Goal: Book appointment/travel/reservation

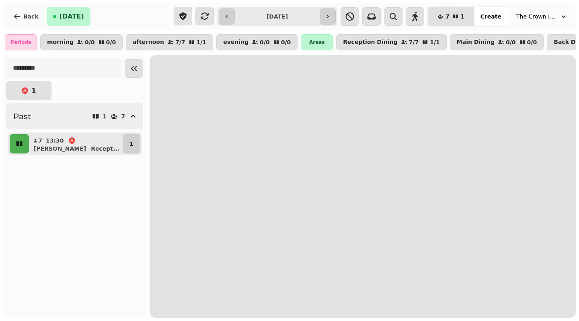
click at [279, 17] on input "**********" at bounding box center [278, 16] width 82 height 13
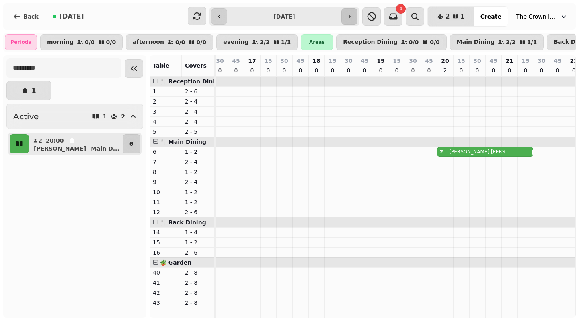
click at [353, 18] on icon "button" at bounding box center [349, 16] width 6 height 6
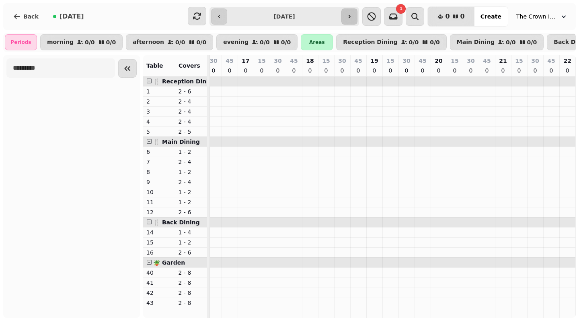
click at [353, 19] on icon "button" at bounding box center [349, 16] width 6 height 6
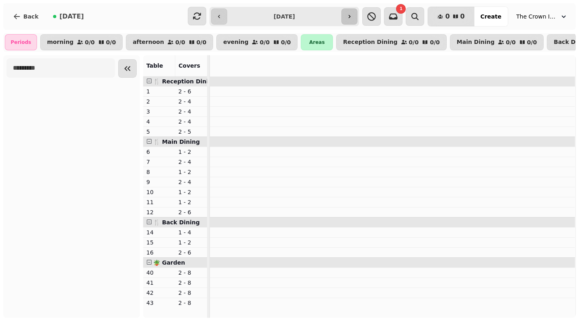
click at [353, 19] on icon "button" at bounding box center [349, 16] width 6 height 6
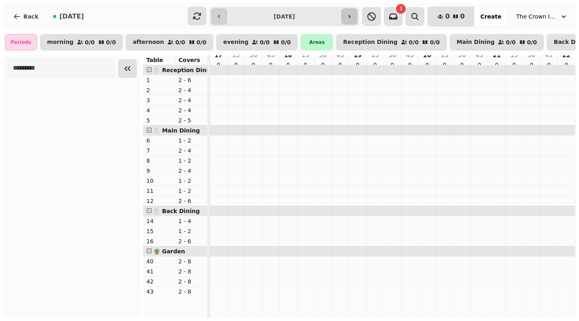
click at [353, 19] on icon "button" at bounding box center [349, 16] width 6 height 6
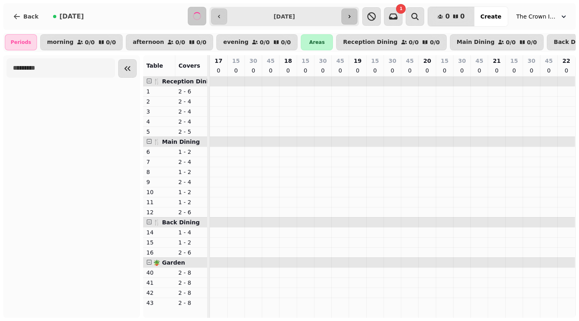
scroll to position [0, 294]
click at [353, 19] on icon "button" at bounding box center [349, 16] width 6 height 6
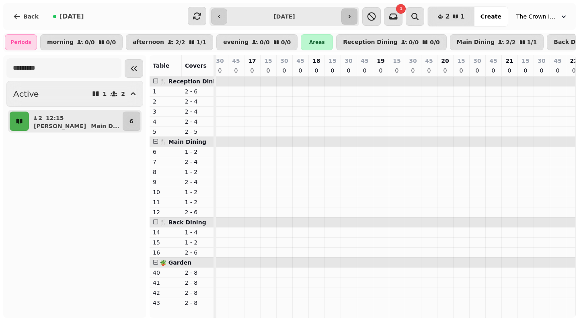
click at [353, 19] on icon "button" at bounding box center [349, 16] width 6 height 6
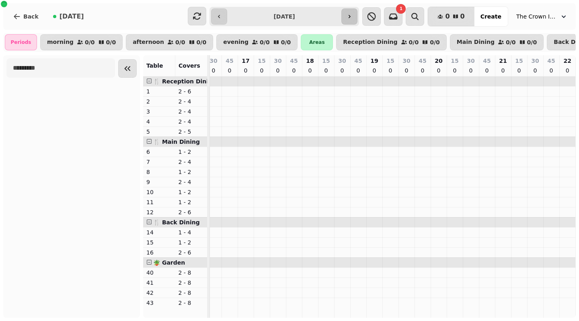
click at [353, 19] on icon "button" at bounding box center [349, 16] width 6 height 6
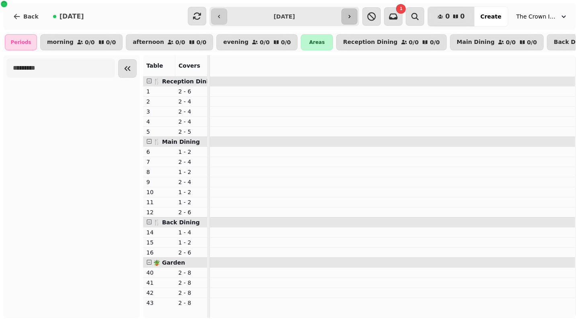
scroll to position [0, 0]
click at [274, 19] on input "**********" at bounding box center [284, 16] width 111 height 13
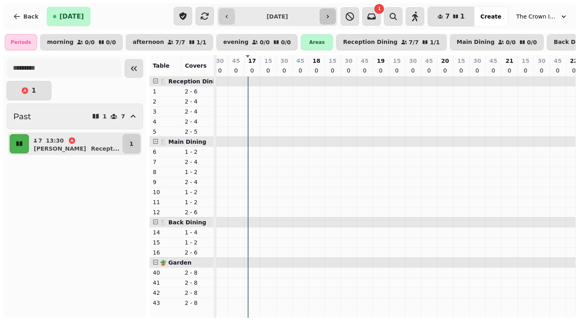
click at [336, 14] on button "button" at bounding box center [328, 16] width 16 height 16
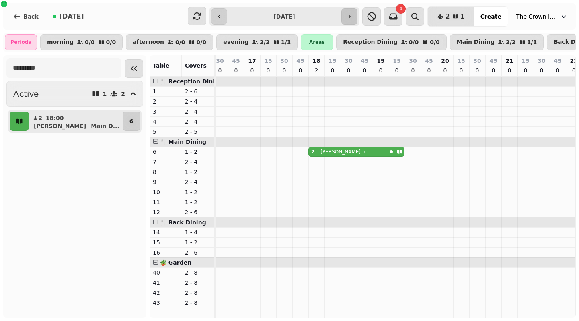
click at [340, 14] on input "**********" at bounding box center [284, 16] width 111 height 13
click at [353, 18] on icon "button" at bounding box center [349, 16] width 6 height 6
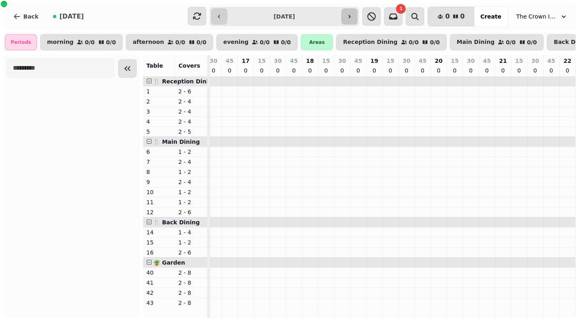
click at [353, 18] on icon "button" at bounding box center [349, 16] width 6 height 6
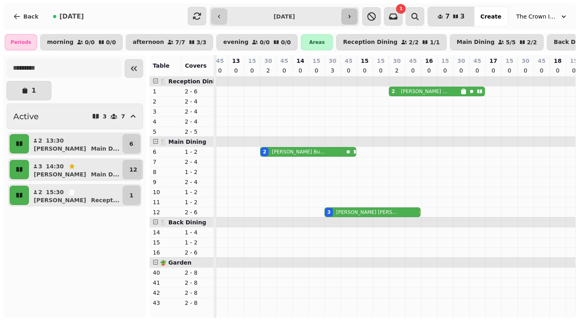
click at [353, 18] on icon "button" at bounding box center [349, 16] width 6 height 6
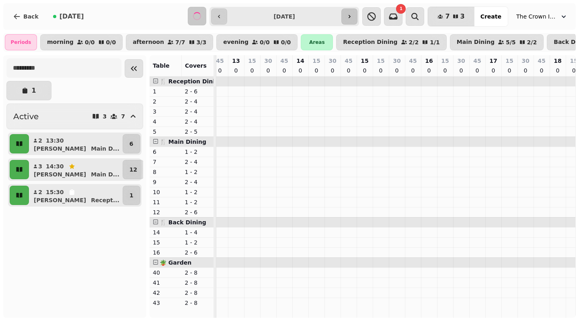
scroll to position [0, 0]
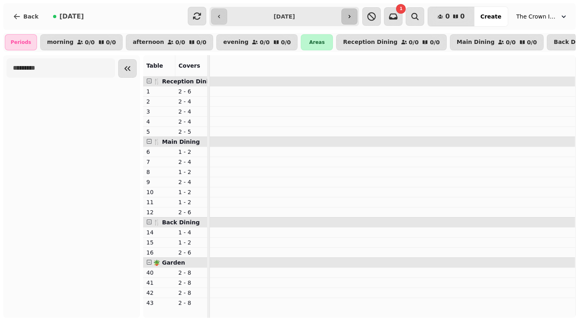
click at [353, 18] on icon "button" at bounding box center [349, 16] width 6 height 6
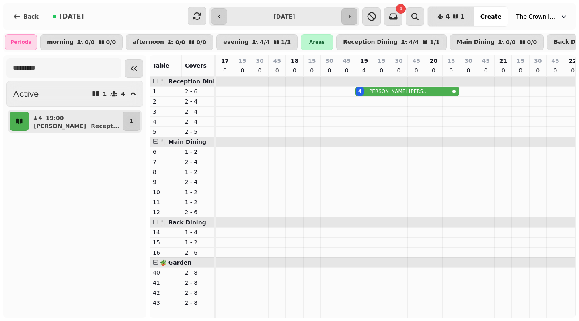
click at [358, 24] on button "button" at bounding box center [350, 16] width 16 height 16
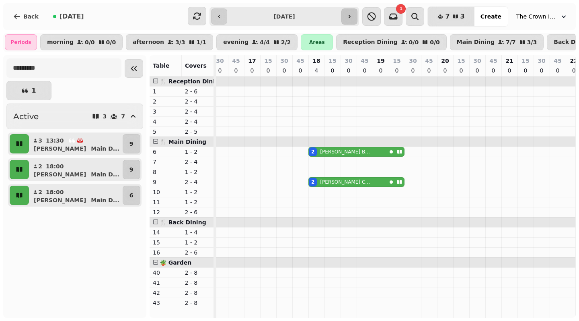
click at [358, 24] on button "button" at bounding box center [350, 16] width 16 height 16
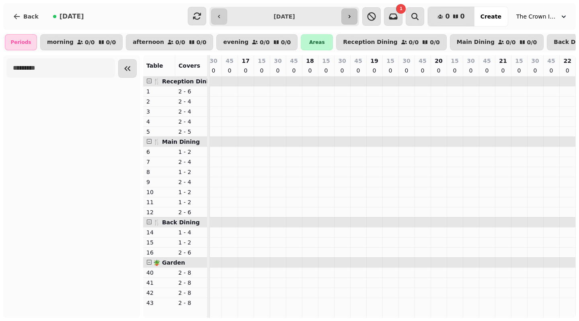
click at [358, 24] on button "button" at bounding box center [350, 16] width 16 height 16
click at [353, 16] on icon "button" at bounding box center [349, 16] width 6 height 6
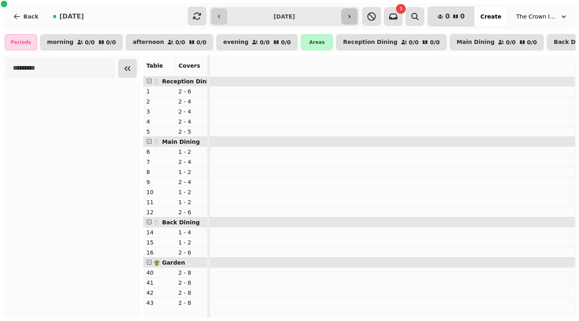
click at [353, 16] on icon "button" at bounding box center [349, 16] width 6 height 6
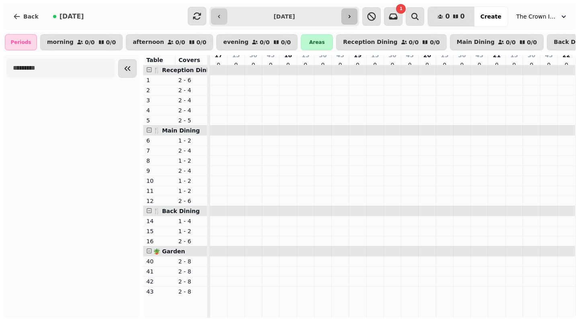
click at [353, 16] on icon "button" at bounding box center [349, 16] width 6 height 6
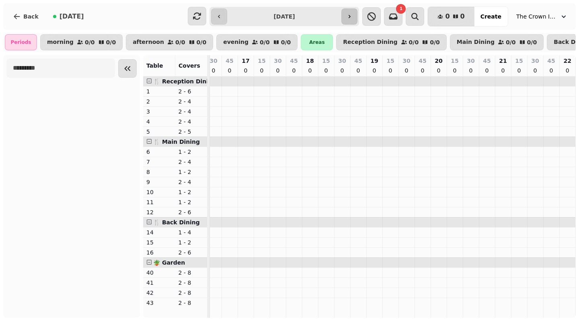
click at [353, 16] on icon "button" at bounding box center [349, 16] width 6 height 6
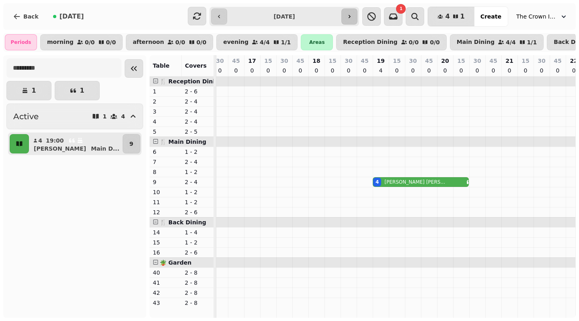
click at [351, 16] on icon "button" at bounding box center [350, 16] width 2 height 3
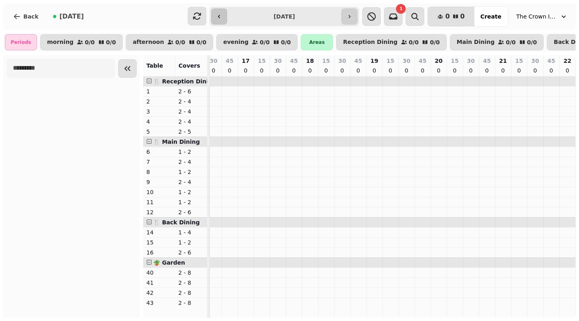
click at [216, 13] on button "button" at bounding box center [219, 16] width 16 height 16
type input "**********"
